Goal: Navigation & Orientation: Find specific page/section

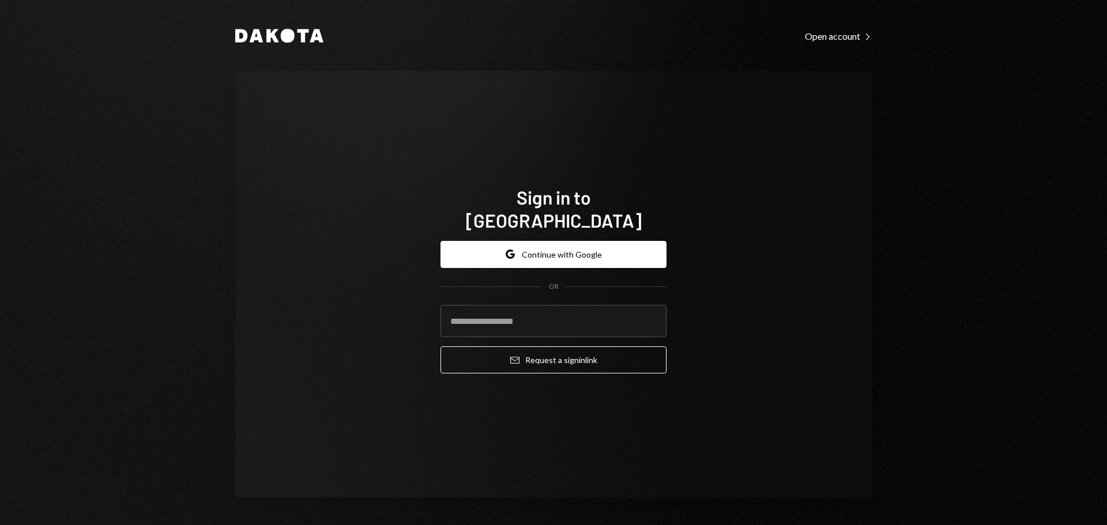
type input "**********"
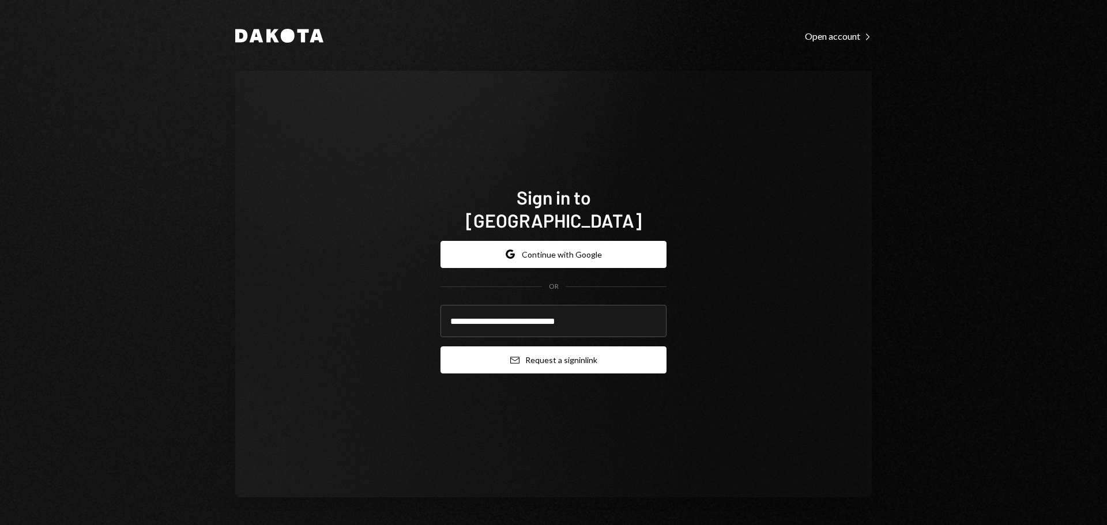
click at [537, 352] on button "Email Request a sign in link" at bounding box center [553, 359] width 226 height 27
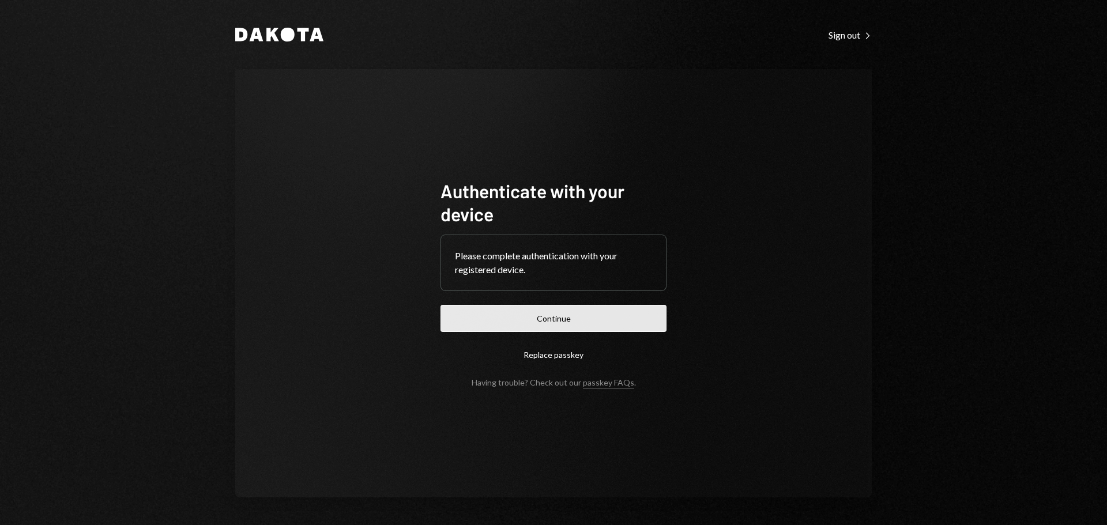
click at [481, 322] on button "Continue" at bounding box center [553, 318] width 226 height 27
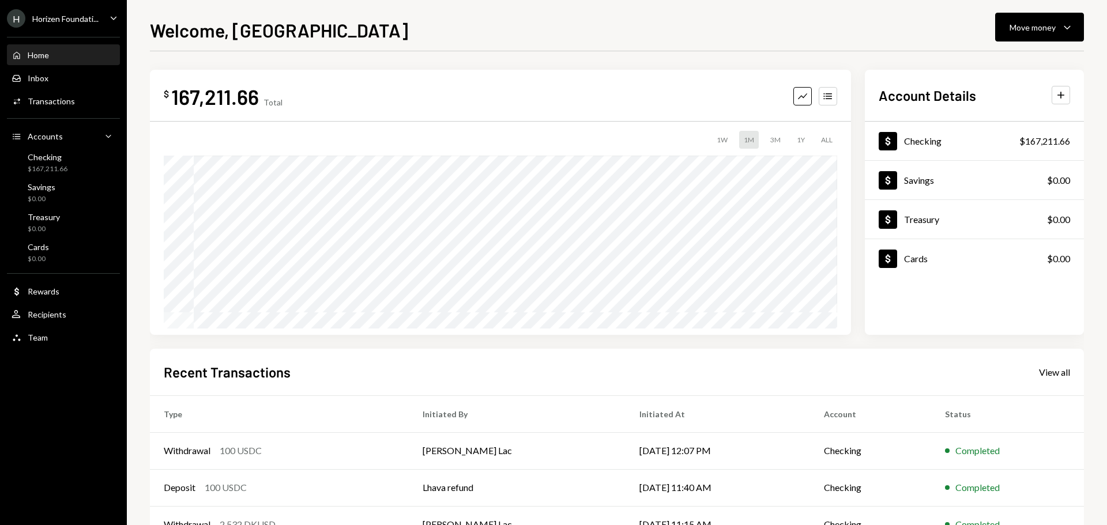
click at [49, 22] on div "Horizen Foundati..." at bounding box center [65, 19] width 66 height 10
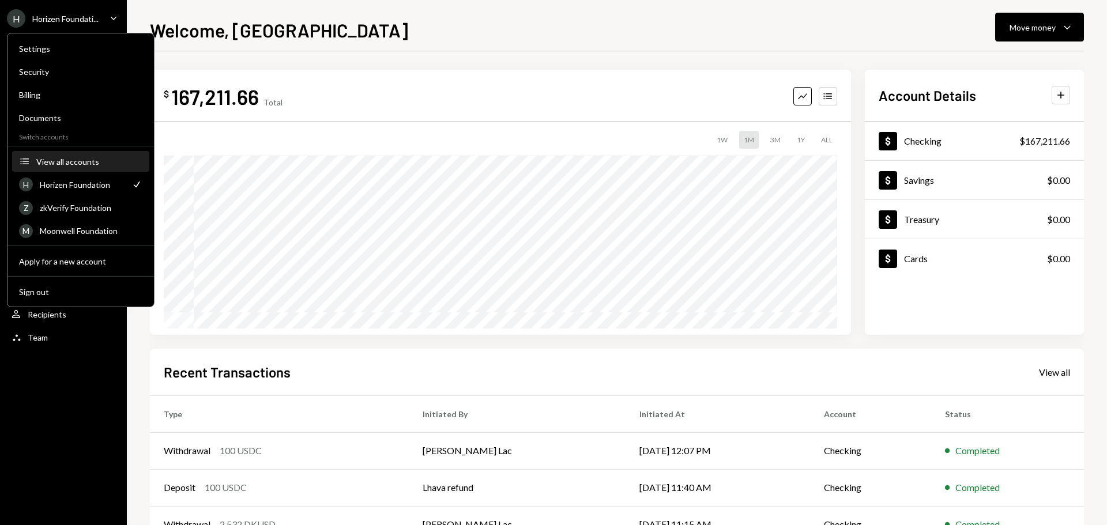
click at [81, 165] on div "View all accounts" at bounding box center [89, 162] width 106 height 10
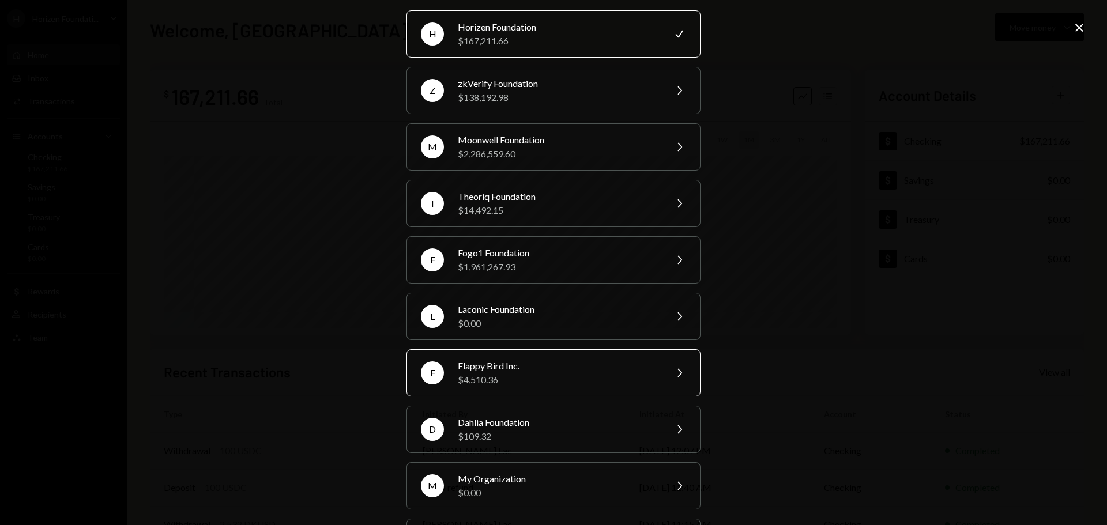
scroll to position [98, 0]
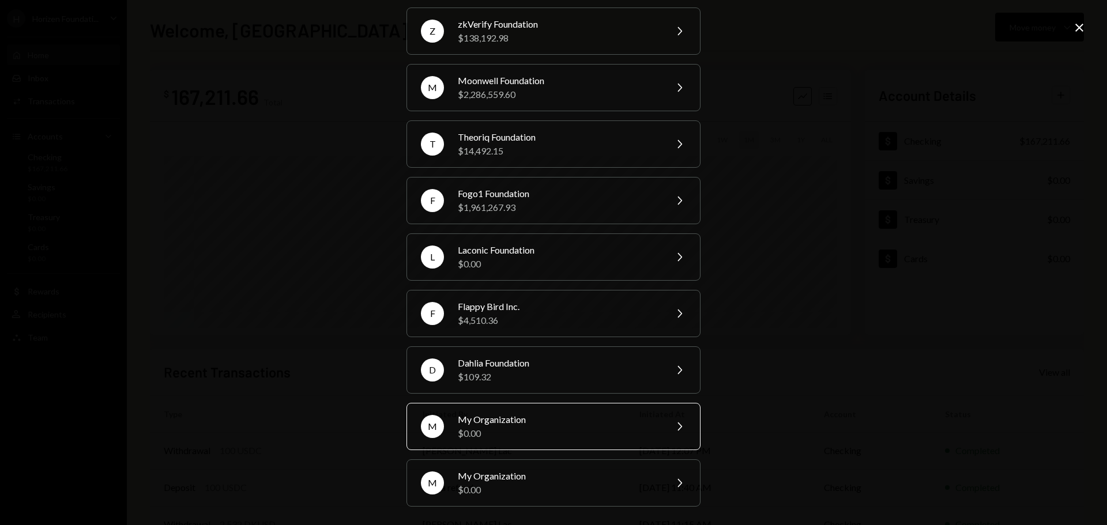
click at [548, 431] on div "$0.00" at bounding box center [558, 433] width 201 height 14
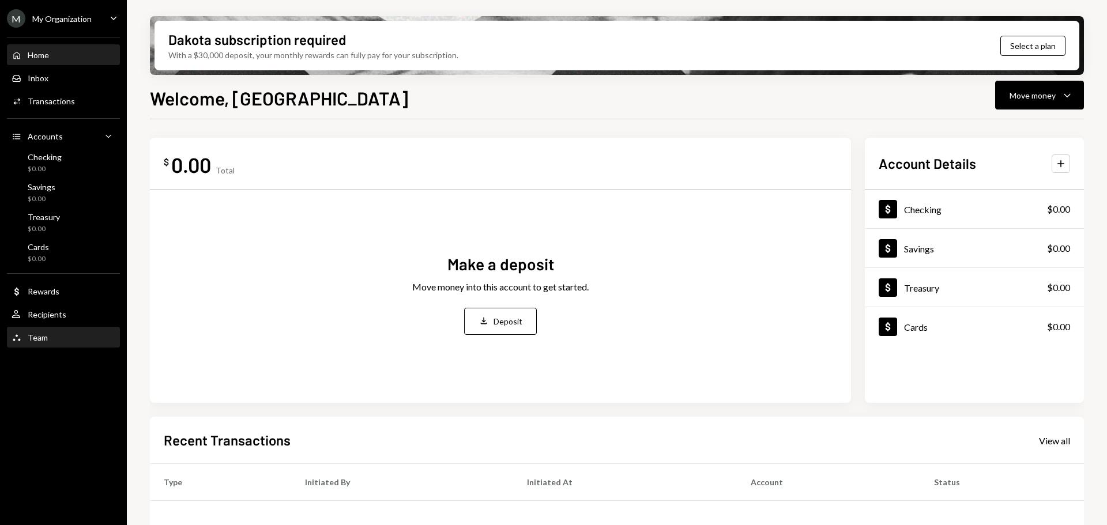
click at [33, 337] on div "Team" at bounding box center [38, 338] width 20 height 10
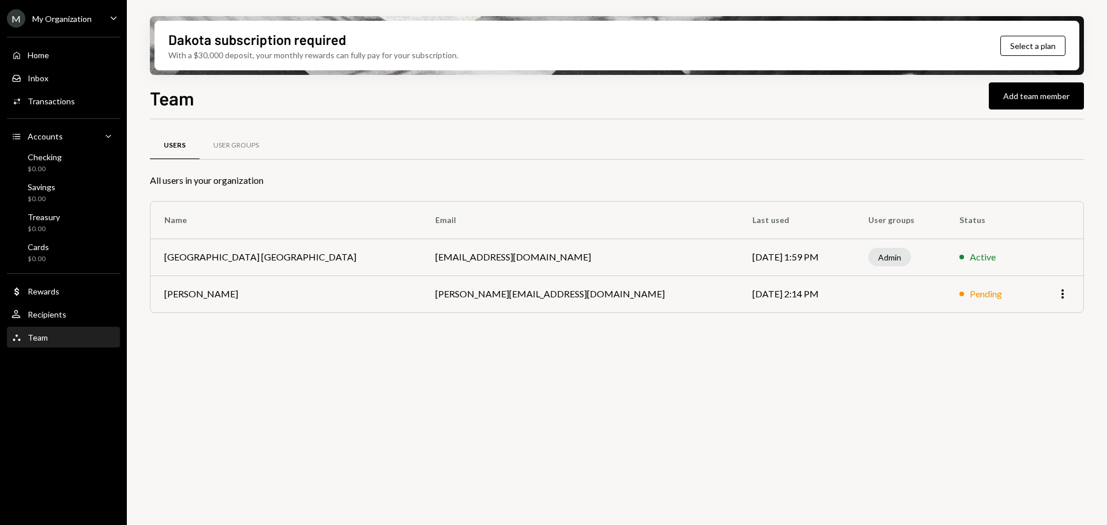
click at [1052, 299] on div "More" at bounding box center [1057, 294] width 24 height 14
click at [1060, 298] on icon "More" at bounding box center [1062, 294] width 14 height 14
click at [1046, 320] on div "Remove" at bounding box center [1036, 318] width 58 height 20
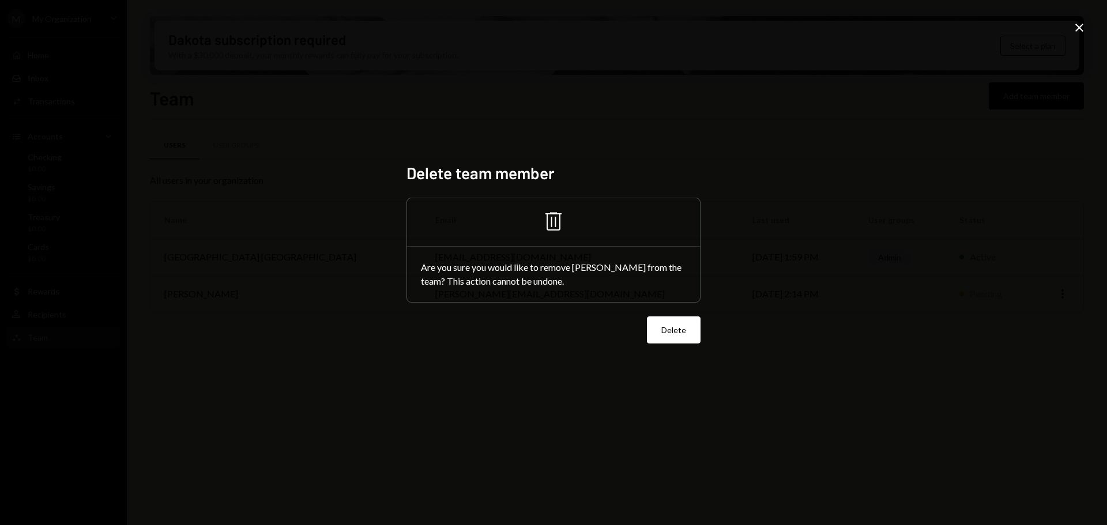
click at [1081, 30] on icon at bounding box center [1079, 28] width 8 height 8
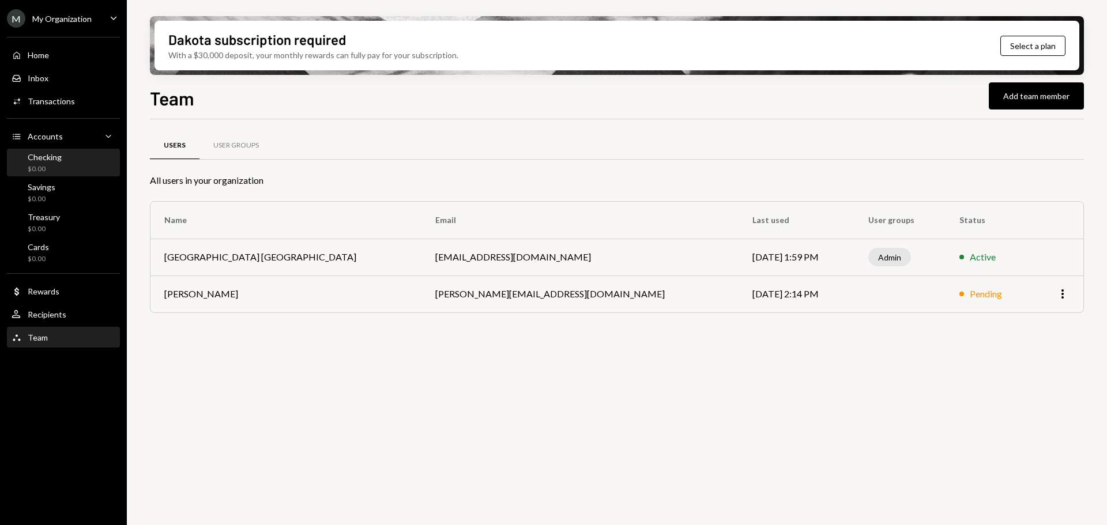
click at [44, 168] on div "$0.00" at bounding box center [45, 169] width 34 height 10
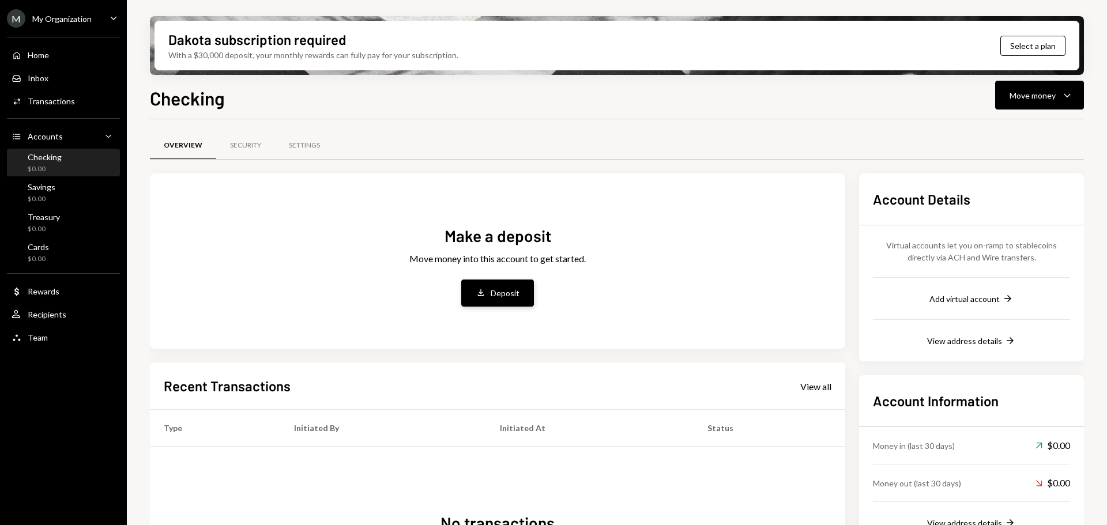
click at [485, 292] on icon "Deposit" at bounding box center [480, 293] width 10 height 10
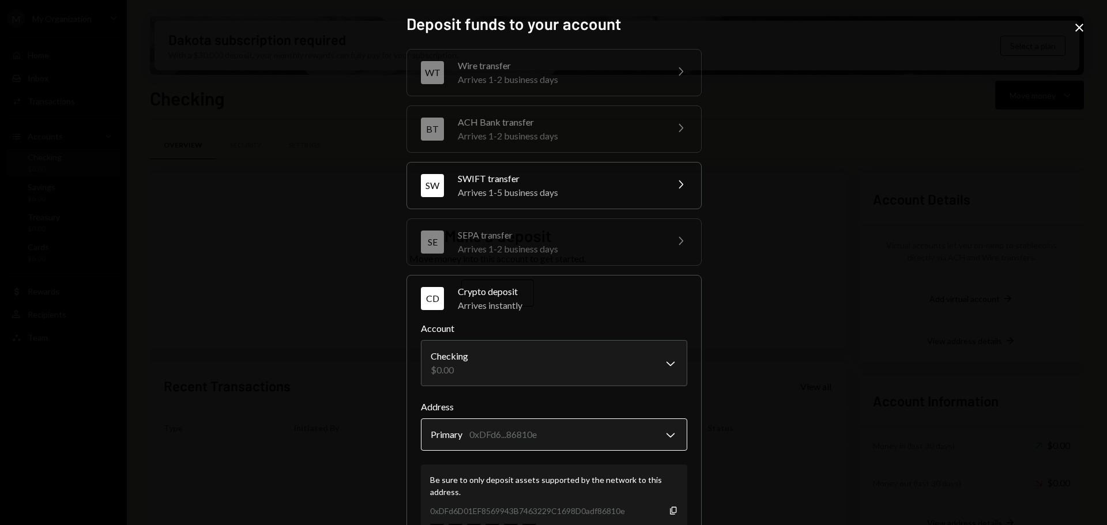
scroll to position [96, 0]
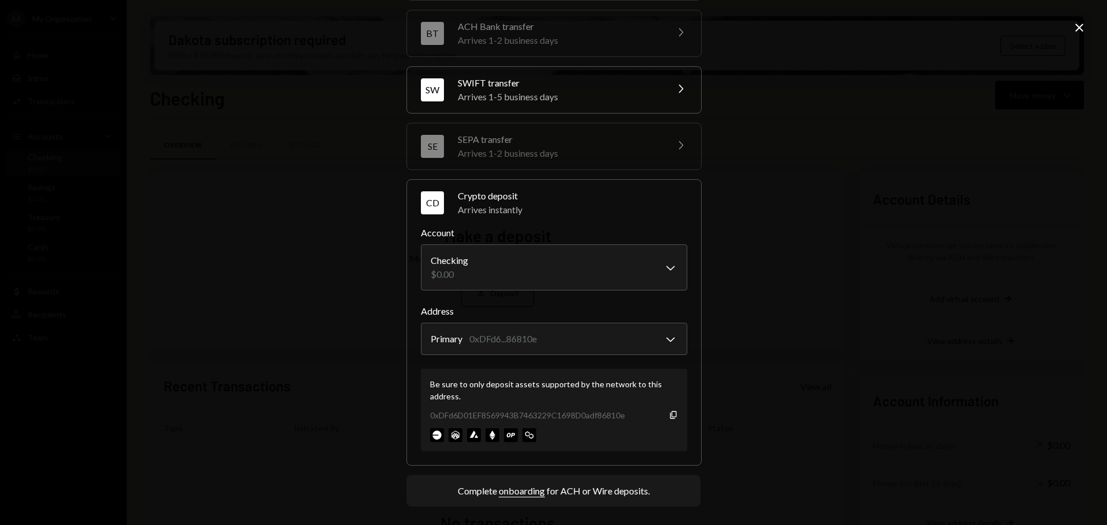
click at [784, 348] on div "**********" at bounding box center [553, 262] width 1107 height 525
click at [512, 494] on button "onboarding" at bounding box center [522, 491] width 46 height 12
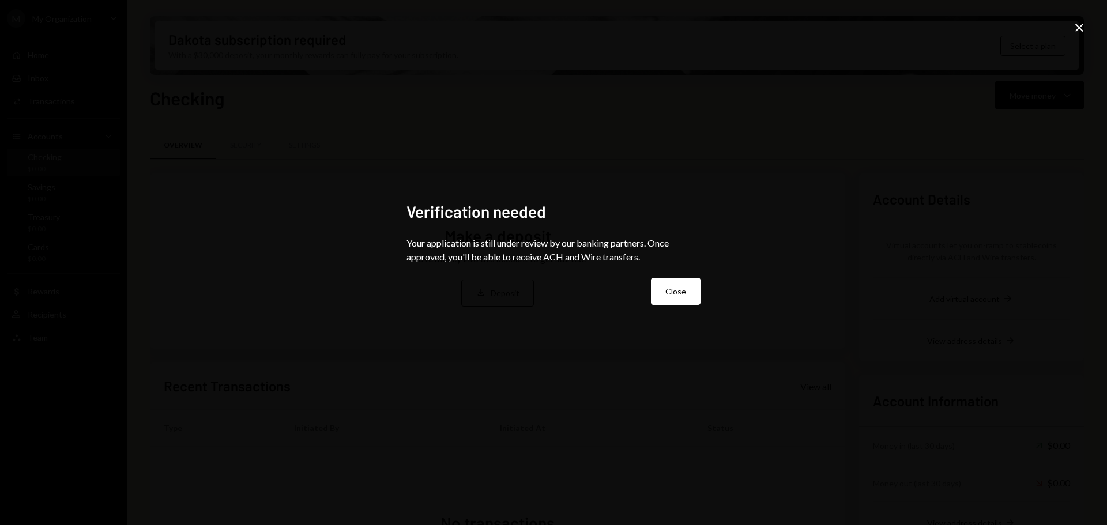
scroll to position [0, 0]
click at [673, 297] on button "Close" at bounding box center [676, 291] width 50 height 27
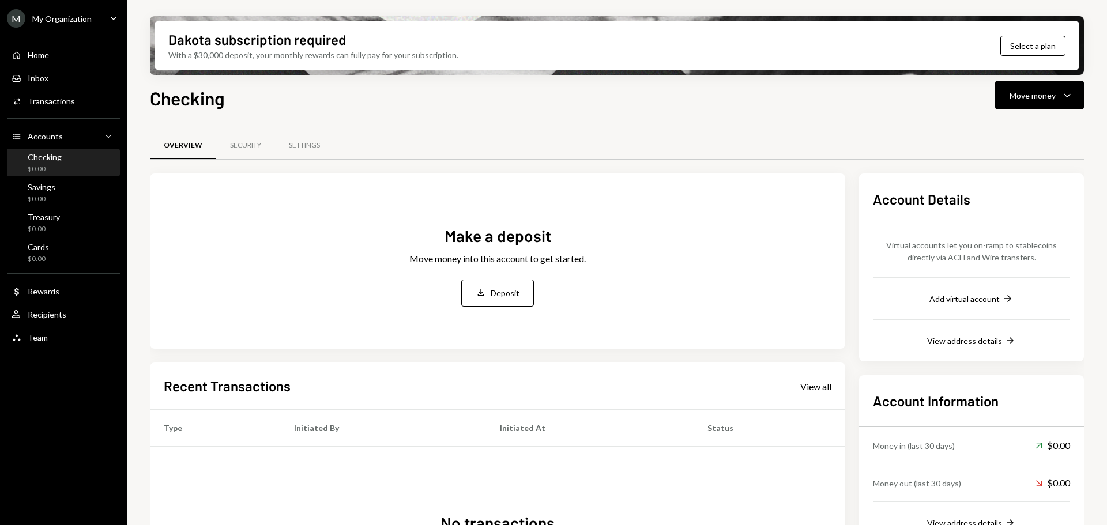
click at [36, 14] on div "My Organization" at bounding box center [61, 19] width 59 height 10
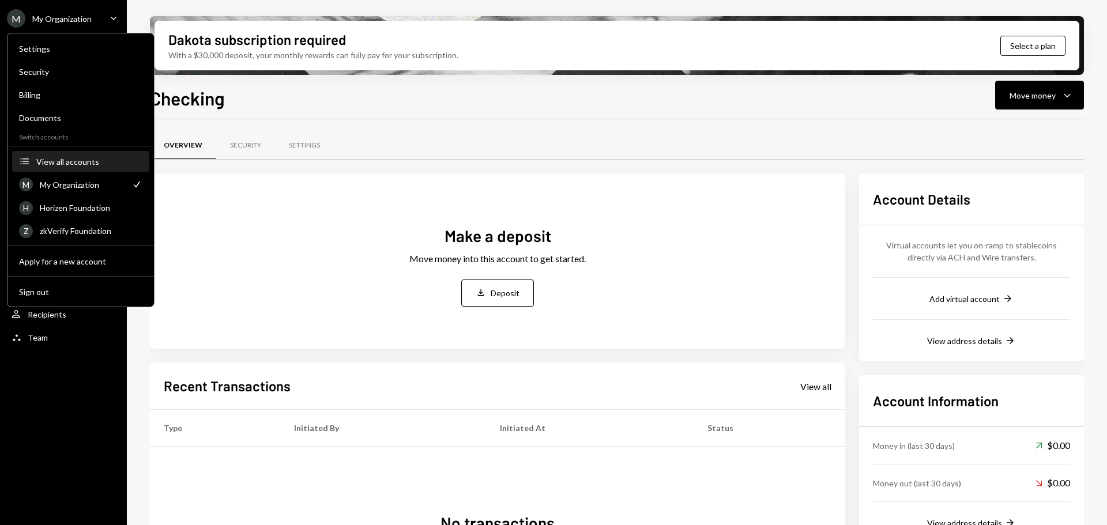
click at [71, 164] on div "View all accounts" at bounding box center [89, 162] width 106 height 10
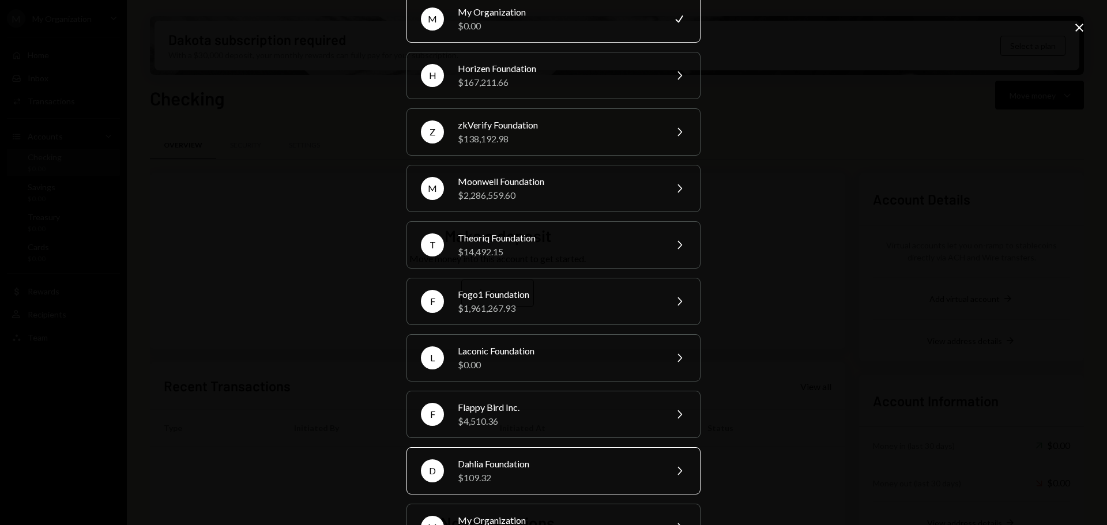
scroll to position [98, 0]
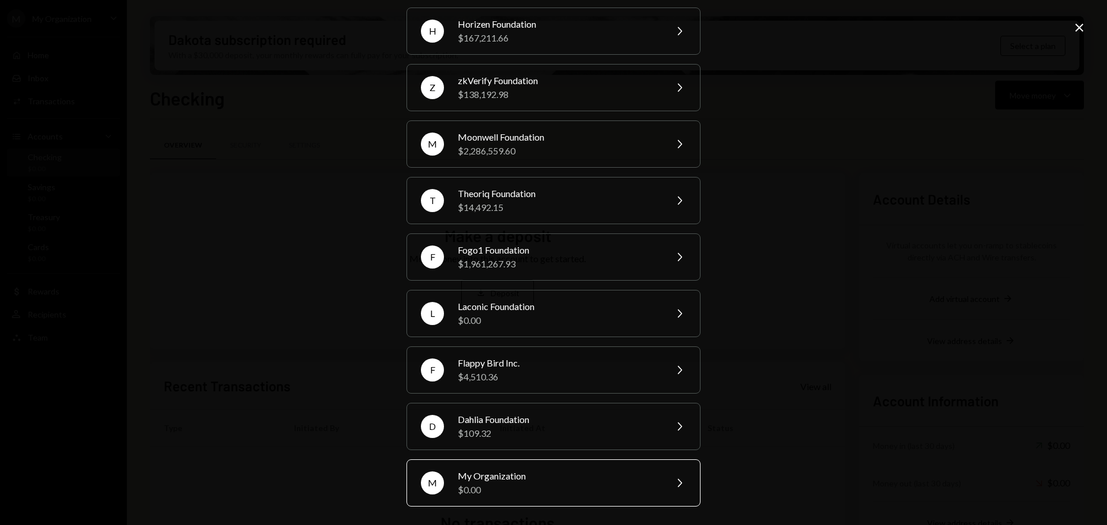
click at [523, 483] on div "$0.00" at bounding box center [558, 490] width 201 height 14
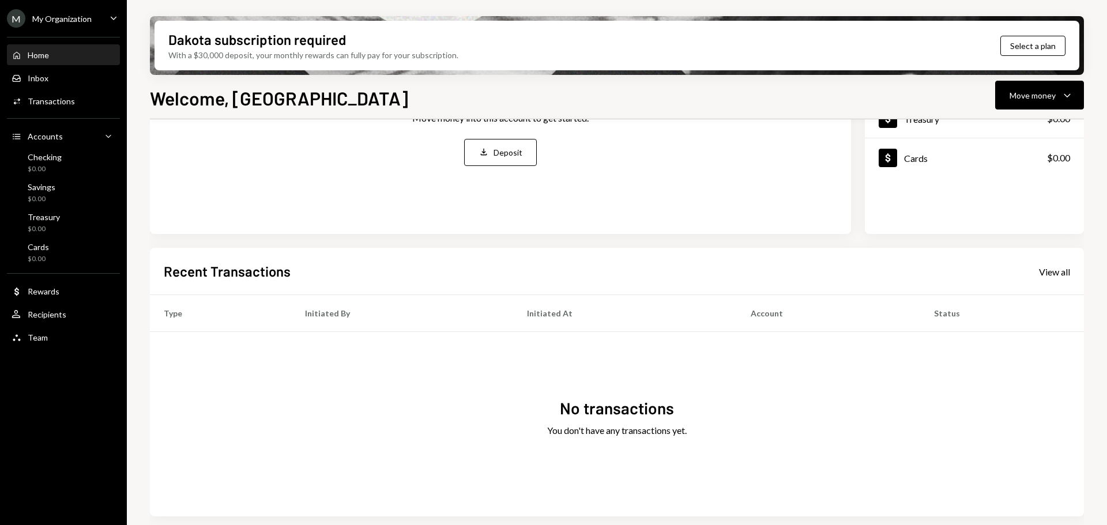
scroll to position [170, 0]
click at [76, 19] on div "My Organization" at bounding box center [61, 19] width 59 height 10
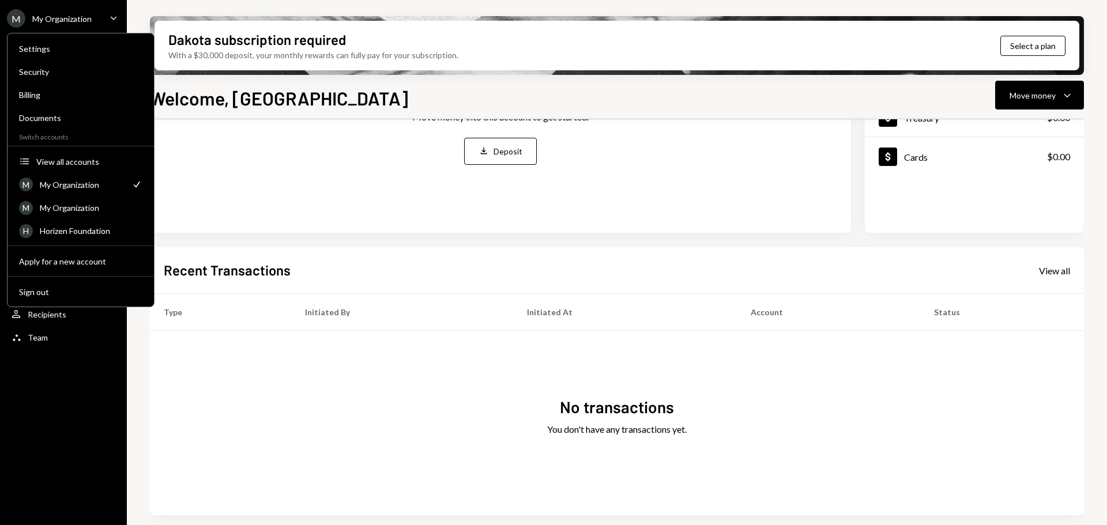
click at [204, 393] on div "No transactions You don't have any transactions yet." at bounding box center [617, 423] width 934 height 184
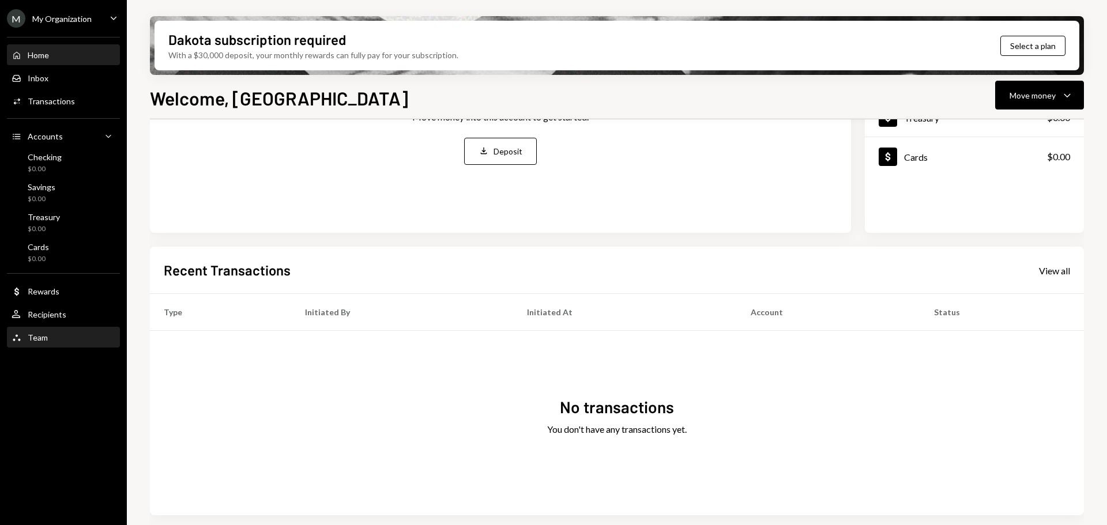
click at [63, 341] on div "Team Team" at bounding box center [64, 338] width 104 height 10
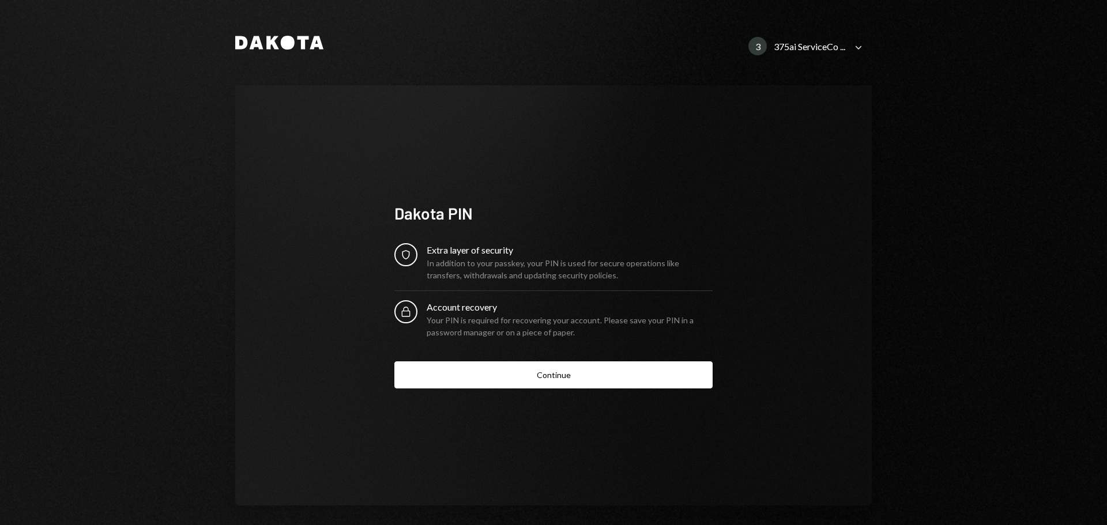
click at [118, 350] on div "Dakota 3 375ai ServiceCo ... Caret Down Dakota PIN Security Extra layer of secu…" at bounding box center [553, 262] width 1107 height 525
click at [473, 372] on button "Continue" at bounding box center [553, 374] width 318 height 27
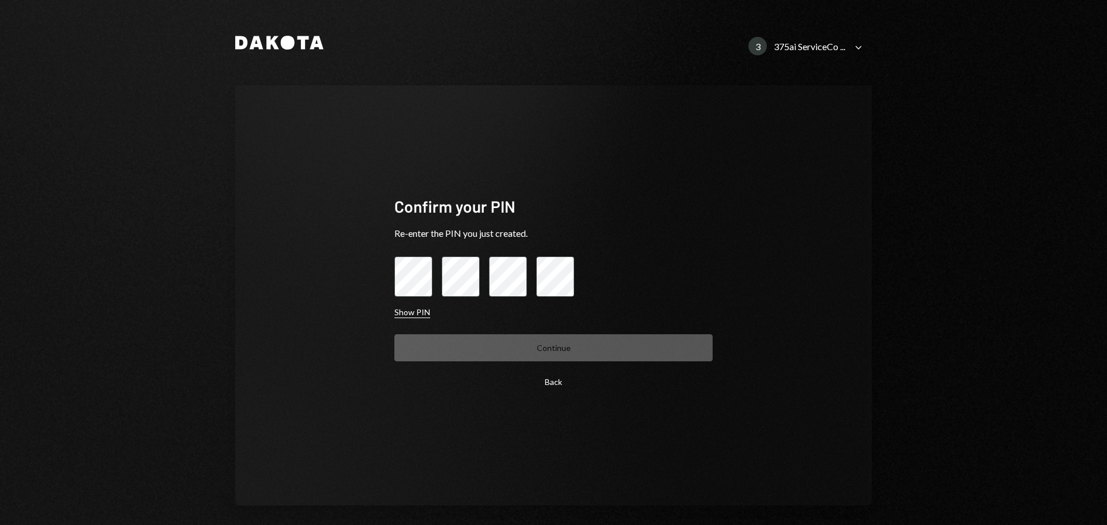
click at [409, 316] on button "Show PIN" at bounding box center [412, 312] width 36 height 11
click at [407, 316] on button "Hide PIN" at bounding box center [410, 312] width 32 height 11
click at [551, 389] on button "Back" at bounding box center [553, 381] width 318 height 27
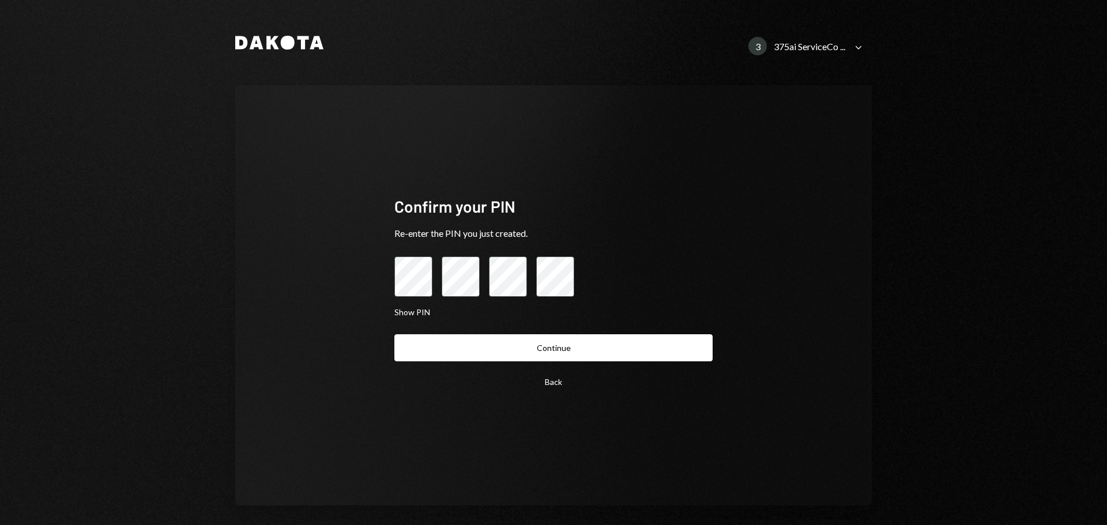
click at [433, 350] on button "Continue" at bounding box center [553, 347] width 318 height 27
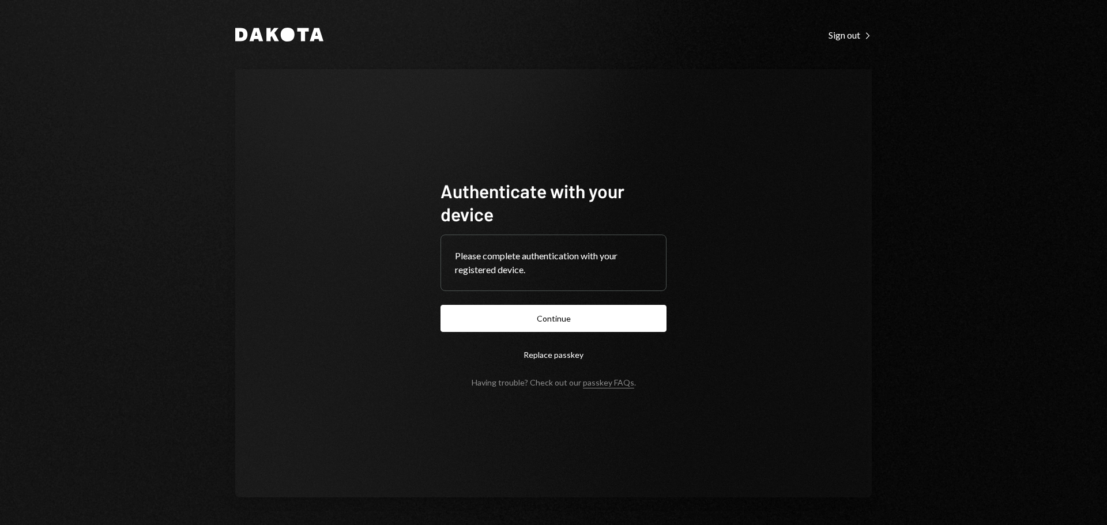
click at [520, 323] on button "Continue" at bounding box center [553, 318] width 226 height 27
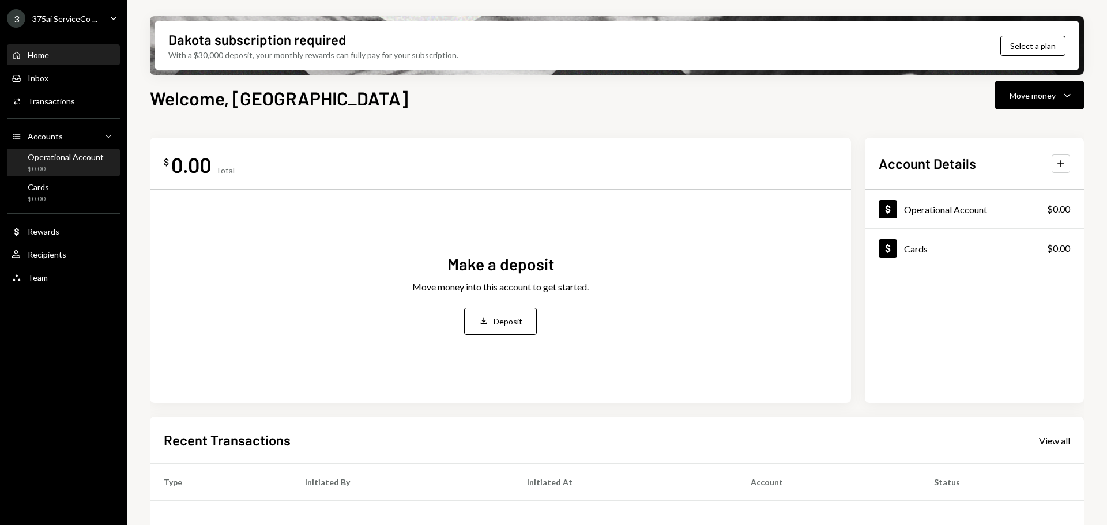
click at [66, 164] on div "$0.00" at bounding box center [66, 169] width 76 height 10
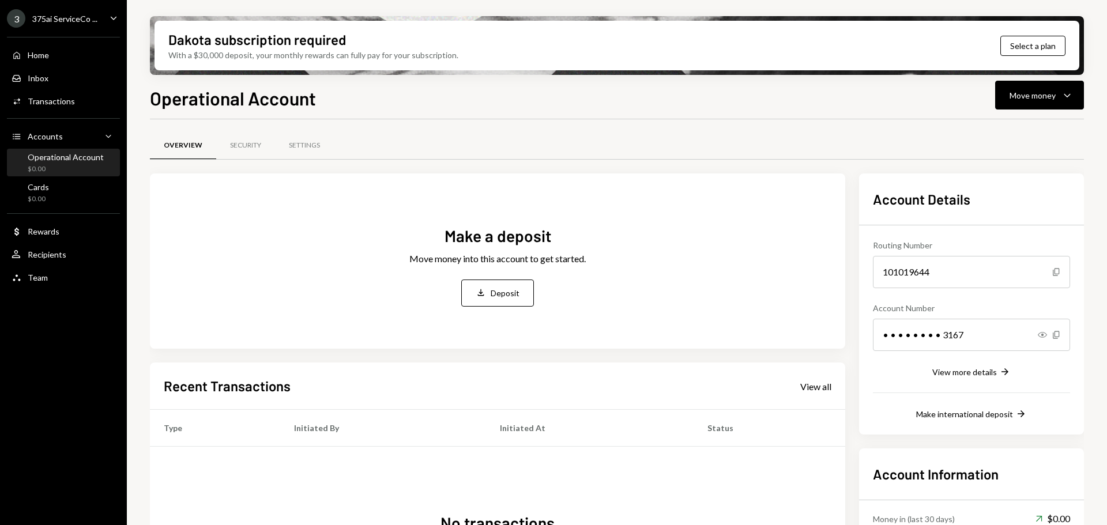
click at [72, 21] on div "375ai ServiceCo ..." at bounding box center [64, 19] width 65 height 10
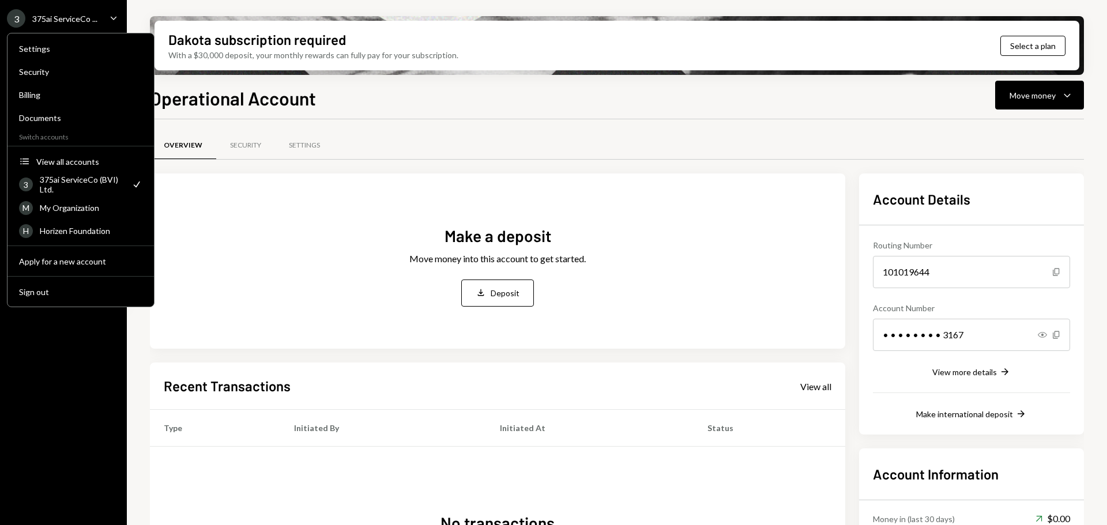
click at [66, 390] on div "3 375ai ServiceCo ... Caret Down Home Home Inbox Inbox Activities Transactions …" at bounding box center [63, 262] width 127 height 525
